Goal: Information Seeking & Learning: Learn about a topic

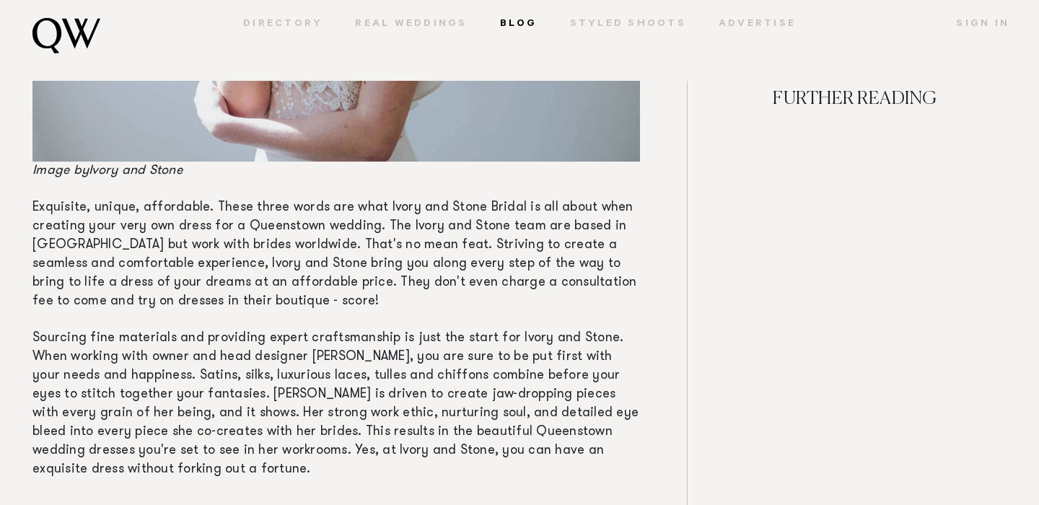
scroll to position [1187, 0]
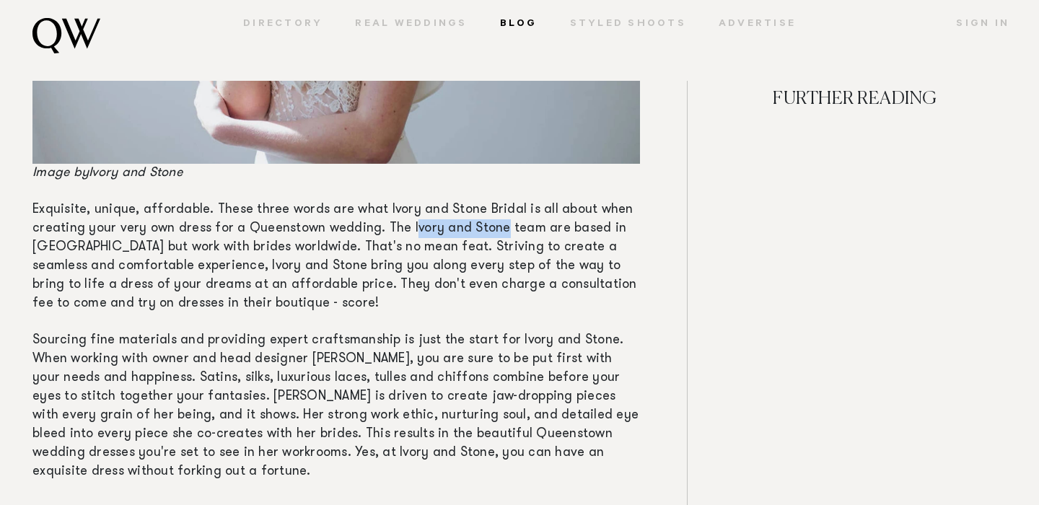
drag, startPoint x: 497, startPoint y: 225, endPoint x: 405, endPoint y: 226, distance: 92.4
click at [405, 226] on span "Exquisite, unique, affordable. These three words are what Ivory and Stone Brida…" at bounding box center [334, 257] width 605 height 107
click at [401, 228] on span "Exquisite, unique, affordable. These three words are what Ivory and Stone Brida…" at bounding box center [334, 257] width 605 height 107
drag, startPoint x: 403, startPoint y: 227, endPoint x: 494, endPoint y: 231, distance: 91.8
click at [494, 231] on span "Exquisite, unique, affordable. These three words are what Ivory and Stone Brida…" at bounding box center [334, 257] width 605 height 107
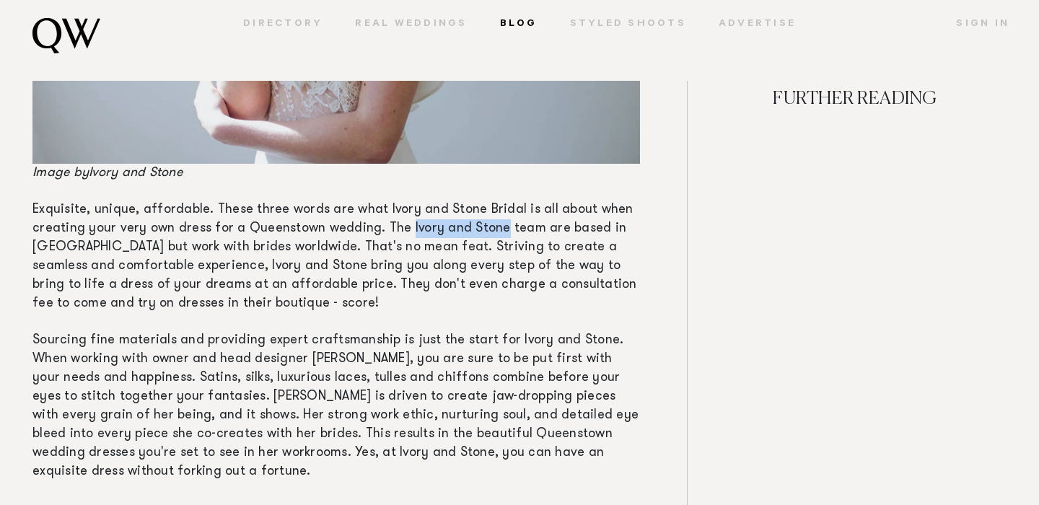
copy span "Ivory and Stone"
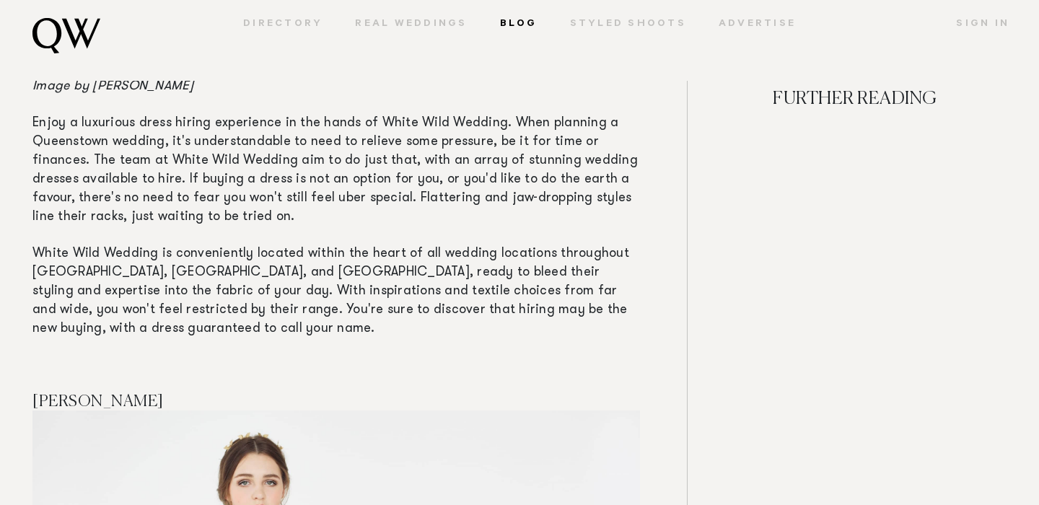
scroll to position [2067, 0]
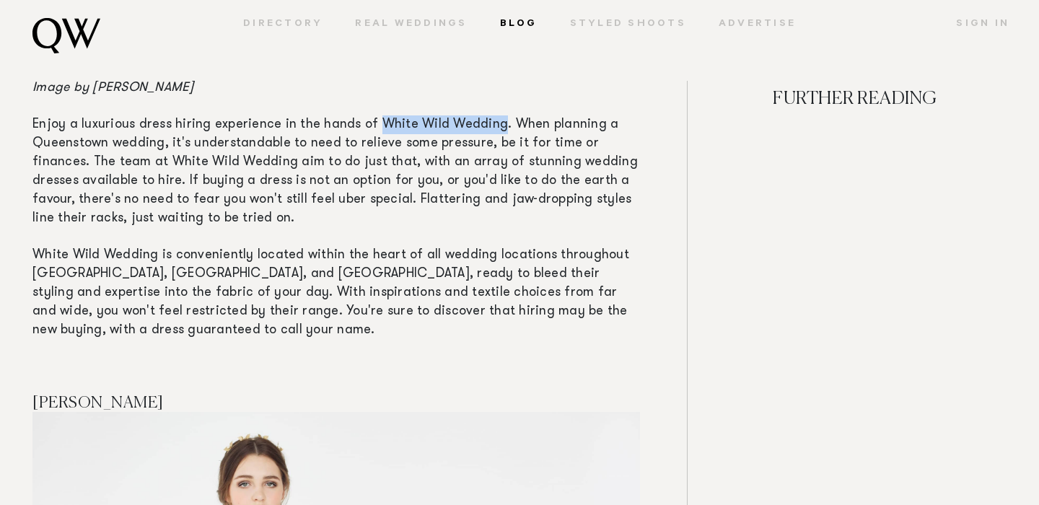
drag, startPoint x: 500, startPoint y: 122, endPoint x: 375, endPoint y: 119, distance: 124.2
click at [375, 119] on span "Enjoy a luxurious dress hiring experience in the hands of White Wild Wedding. W…" at bounding box center [335, 171] width 606 height 107
copy span "White Wild Wedding"
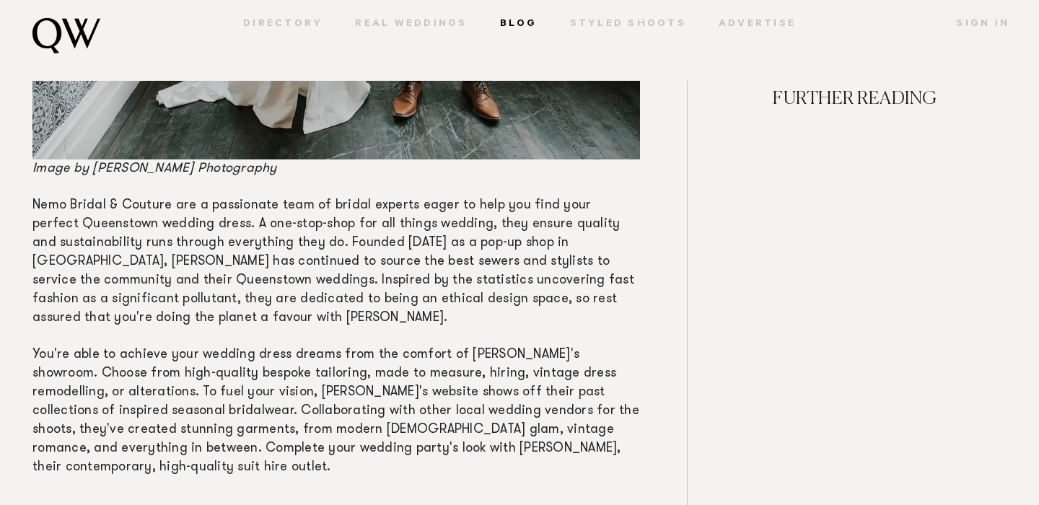
scroll to position [3489, 0]
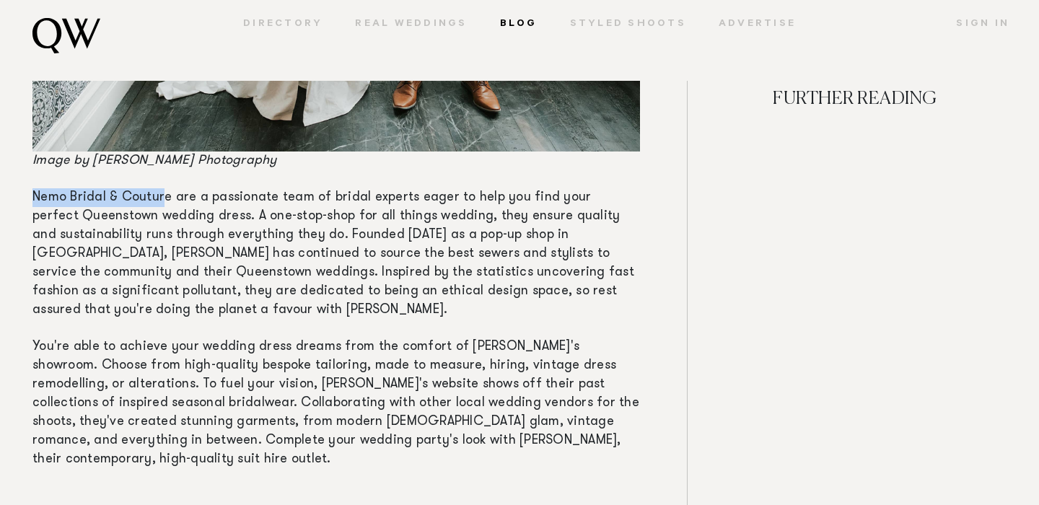
drag, startPoint x: 166, startPoint y: 198, endPoint x: 28, endPoint y: 191, distance: 138.1
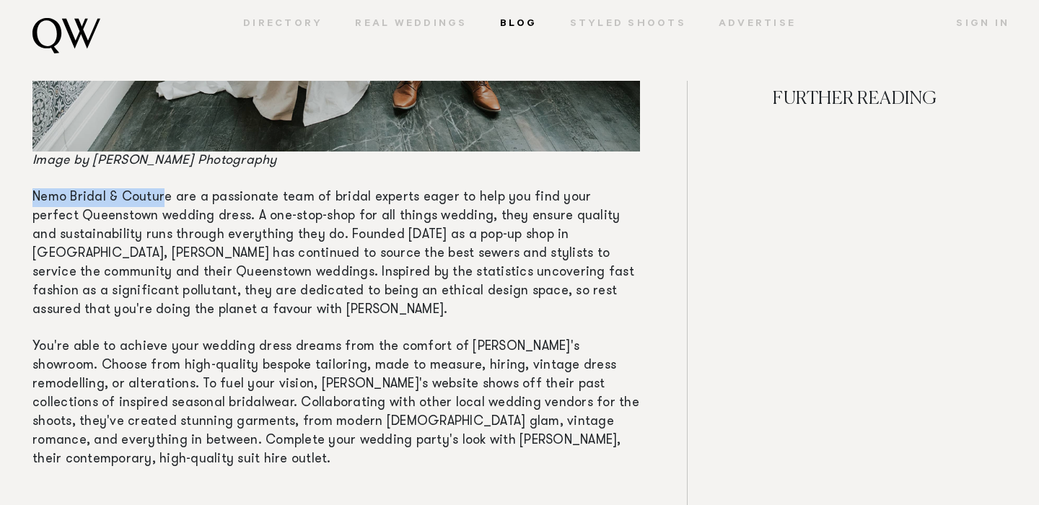
copy span "Nemo Bridal & Coutur"
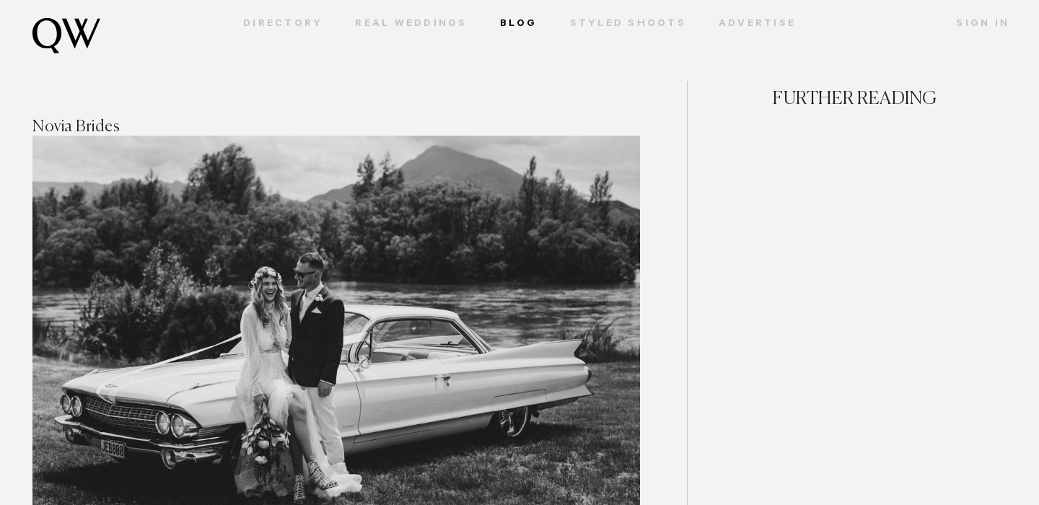
scroll to position [4546, 0]
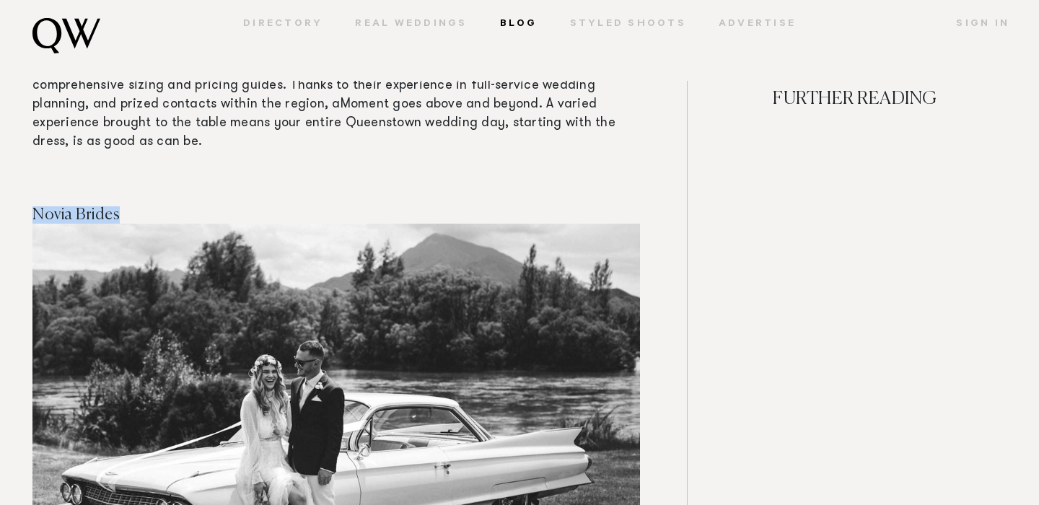
drag, startPoint x: 113, startPoint y: 192, endPoint x: 0, endPoint y: 188, distance: 112.7
copy span "Novia Brides"
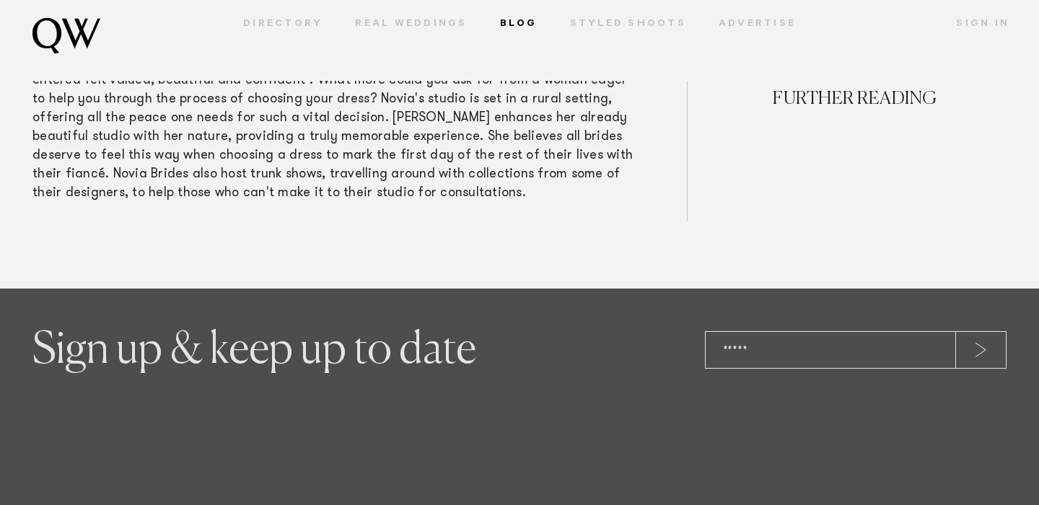
scroll to position [5492, 0]
